Goal: Task Accomplishment & Management: Manage account settings

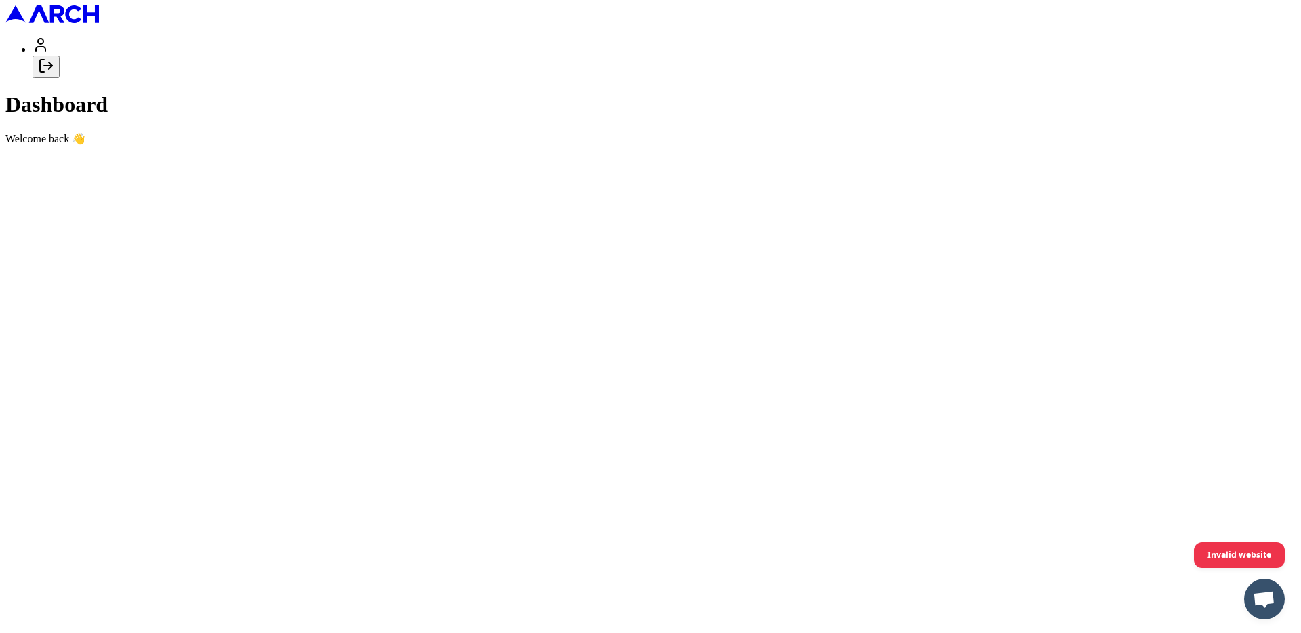
click at [54, 74] on icon "Log out" at bounding box center [46, 66] width 16 height 16
type input "[PERSON_NAME][EMAIL_ADDRESS][DOMAIN_NAME]"
